Goal: Complete application form: Complete application form

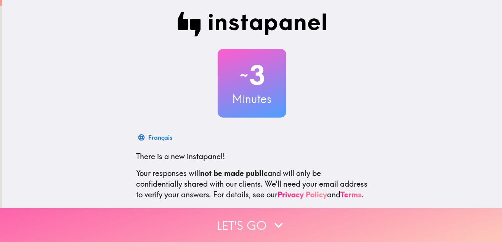
click at [248, 221] on button "Let's go" at bounding box center [251, 225] width 502 height 34
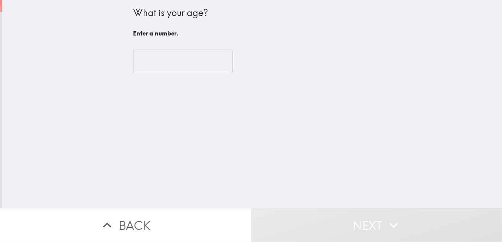
click at [179, 60] on input "number" at bounding box center [182, 62] width 99 height 24
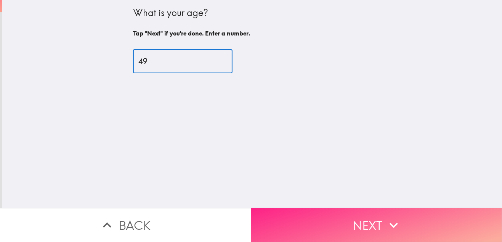
type input "49"
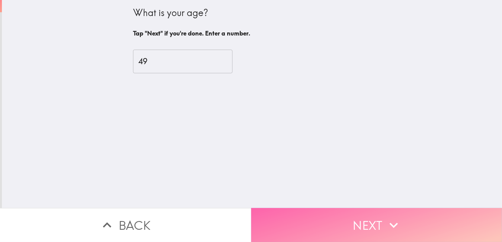
click at [344, 224] on button "Next" at bounding box center [376, 225] width 251 height 34
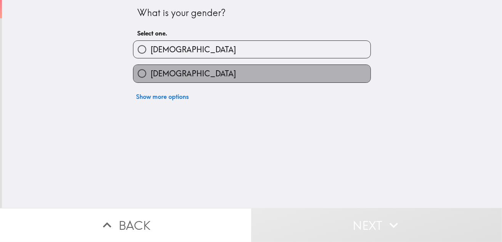
click at [178, 74] on label "[DEMOGRAPHIC_DATA]" at bounding box center [251, 73] width 237 height 17
click at [151, 74] on input "[DEMOGRAPHIC_DATA]" at bounding box center [141, 73] width 17 height 17
radio input "true"
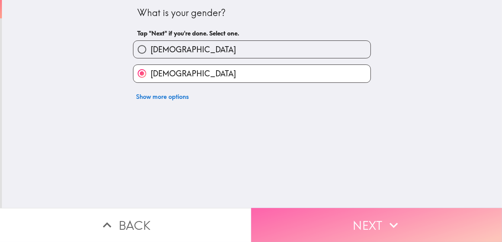
click at [349, 215] on button "Next" at bounding box center [376, 225] width 251 height 34
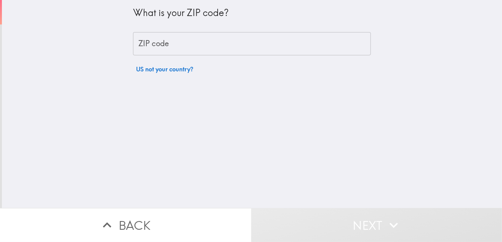
click at [185, 45] on input "ZIP code" at bounding box center [252, 44] width 238 height 24
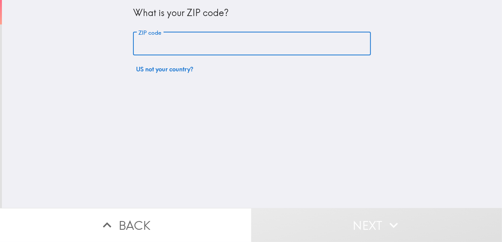
type input "80501"
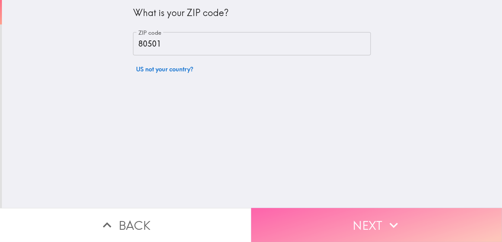
click at [346, 219] on button "Next" at bounding box center [376, 225] width 251 height 34
